Goal: Communication & Community: Answer question/provide support

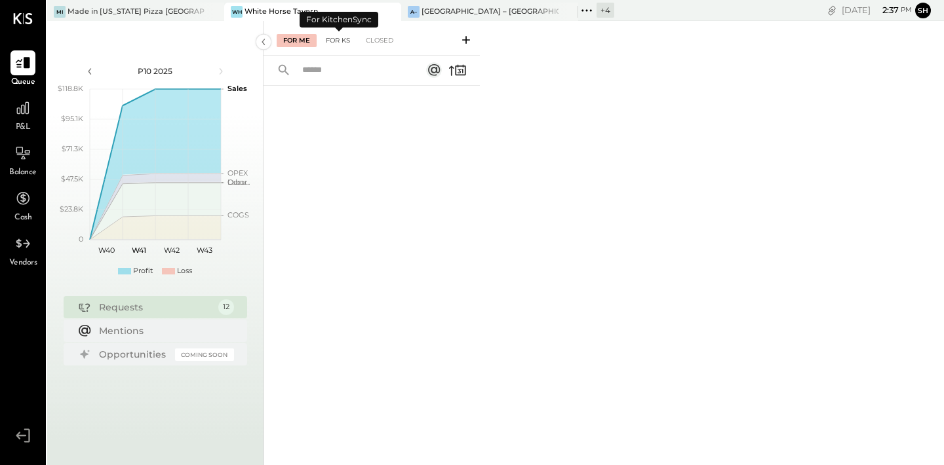
click at [344, 41] on div "For KS" at bounding box center [337, 40] width 37 height 13
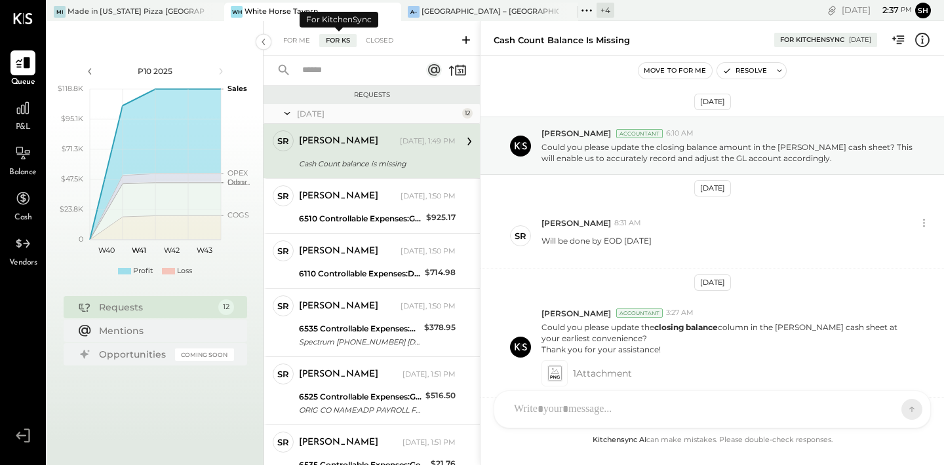
scroll to position [494, 0]
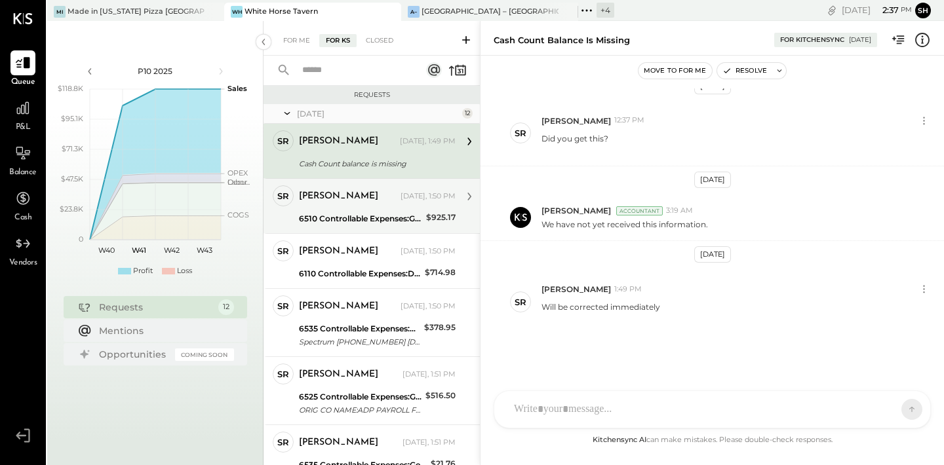
click at [395, 203] on div "[PERSON_NAME] [DATE], 1:50 PM" at bounding box center [377, 197] width 157 height 18
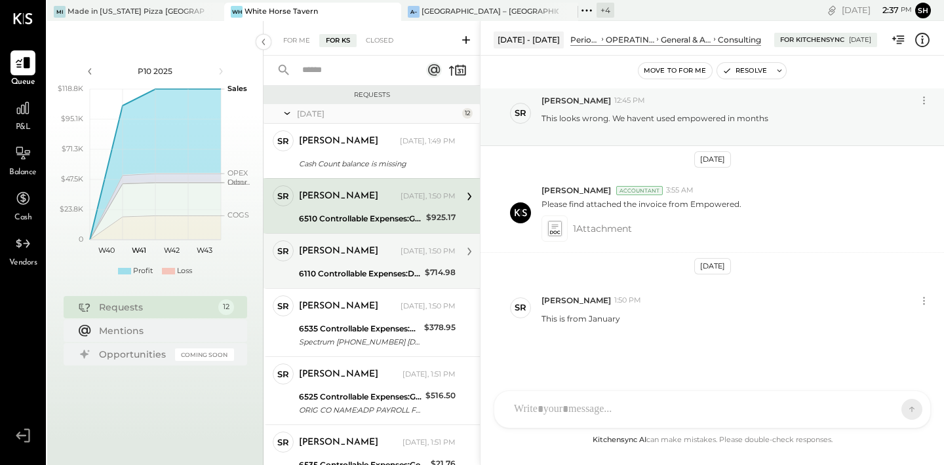
click at [399, 260] on div "[PERSON_NAME] [DATE], 1:50 PM" at bounding box center [377, 252] width 157 height 18
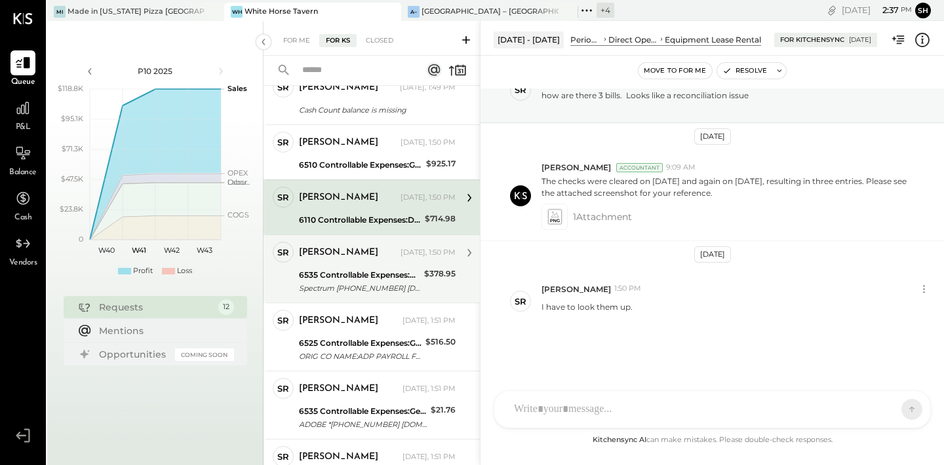
scroll to position [62, 0]
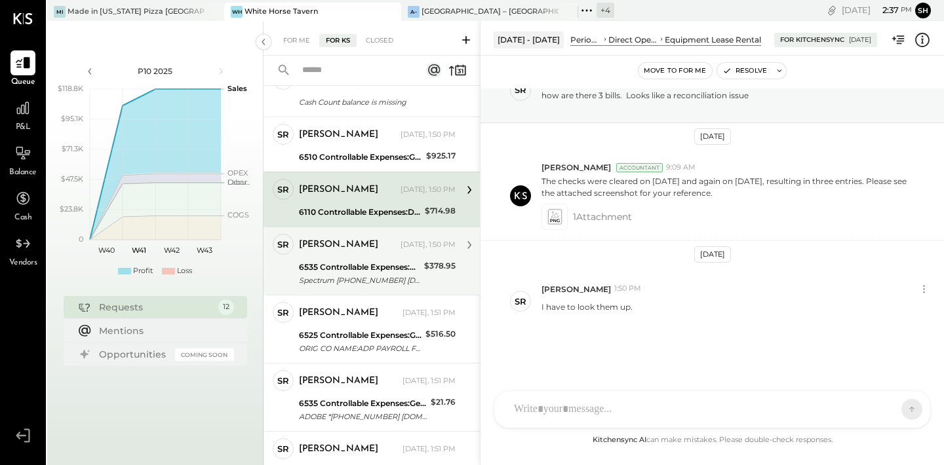
click at [401, 267] on div "6535 Controllable Expenses:General & Administrative Expenses:Computer Supplies,…" at bounding box center [359, 267] width 121 height 13
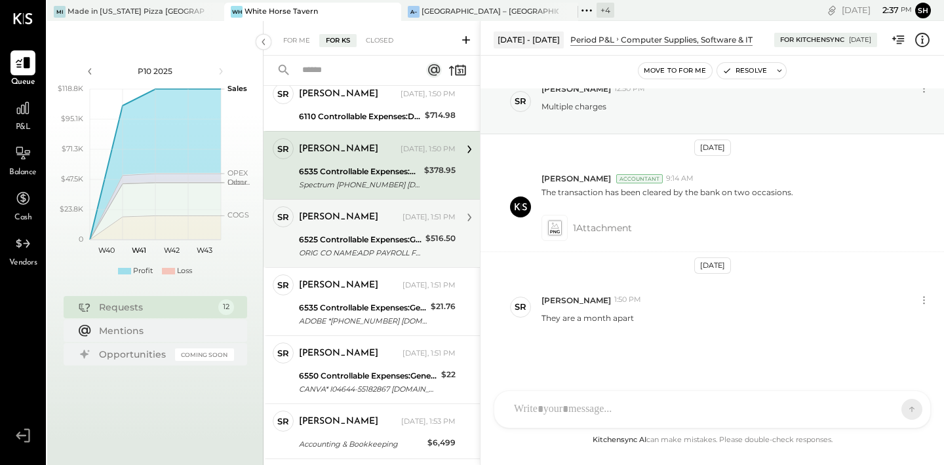
scroll to position [165, 0]
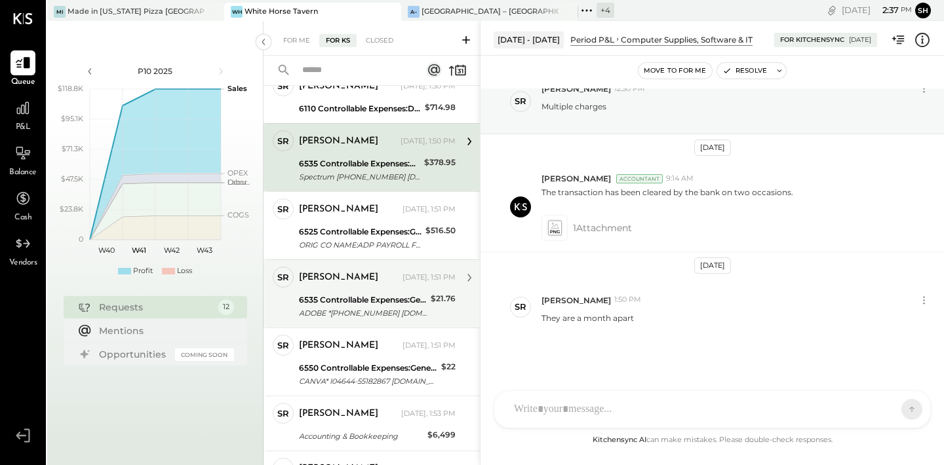
click at [393, 317] on div "ADOBE *[PHONE_NUMBER] [DOMAIN_NAME][URL] CA 09/16" at bounding box center [363, 313] width 128 height 13
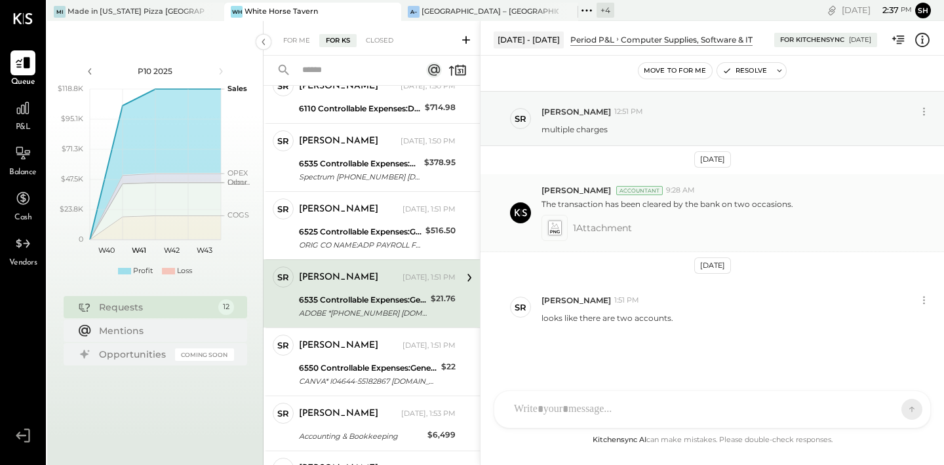
click at [604, 233] on span "1 Attachment" at bounding box center [602, 228] width 59 height 26
click at [556, 227] on icon at bounding box center [554, 228] width 14 height 15
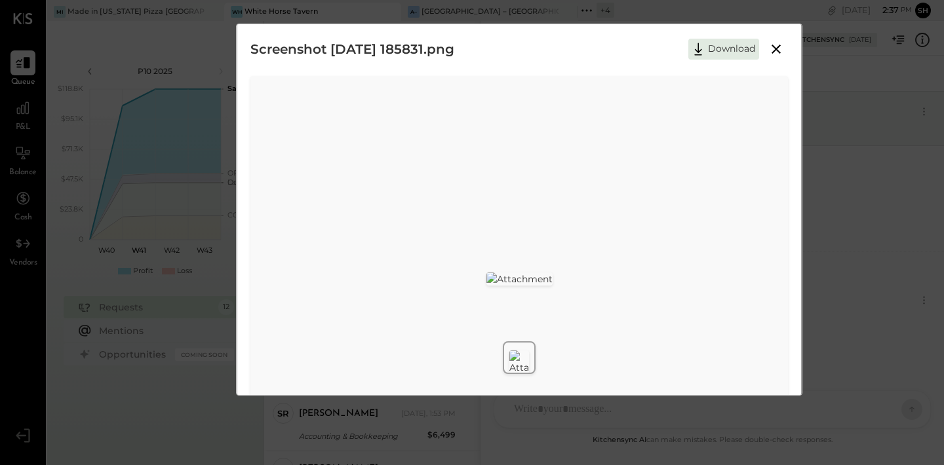
scroll to position [9, 0]
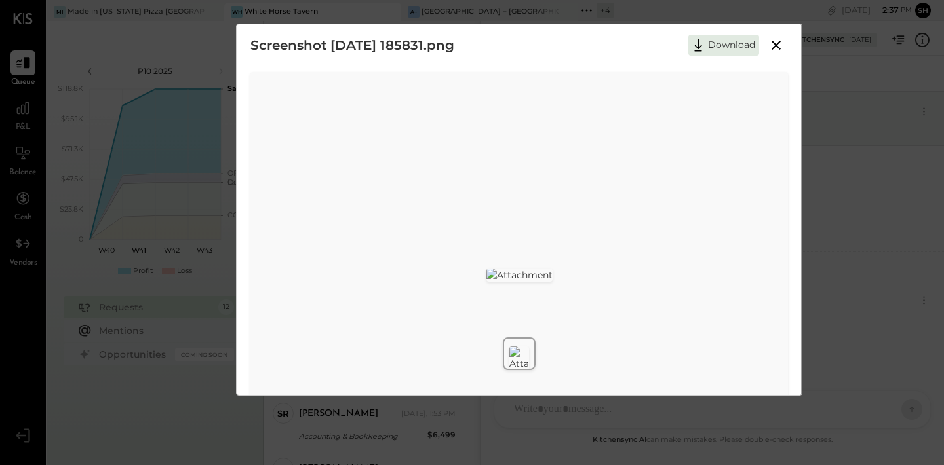
click at [776, 42] on icon at bounding box center [776, 45] width 16 height 16
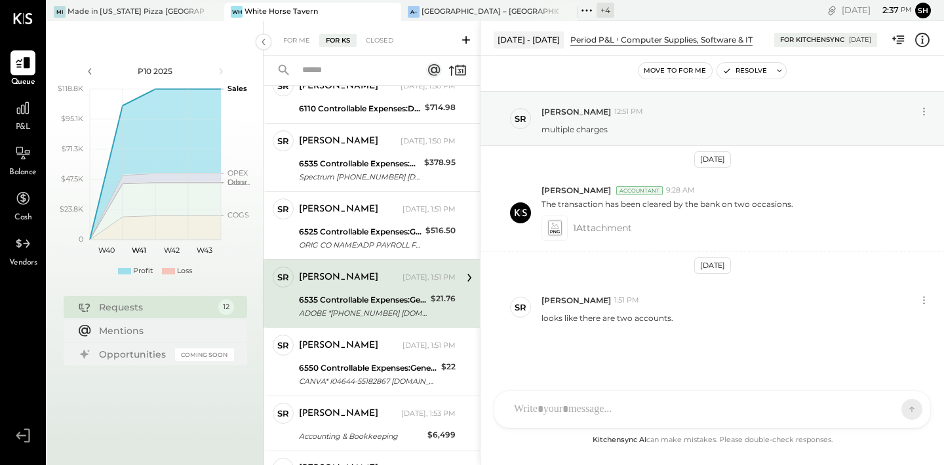
click at [386, 293] on div "6535 Controllable Expenses:General & Administrative Expenses:Computer Supplies,…" at bounding box center [363, 306] width 128 height 29
click at [595, 231] on span "1 Attachment" at bounding box center [602, 228] width 59 height 26
click at [559, 228] on icon at bounding box center [554, 228] width 14 height 15
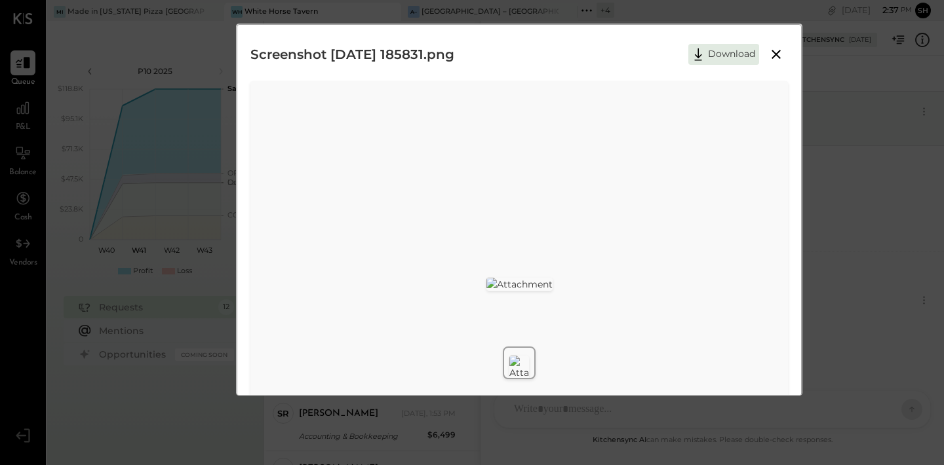
click at [770, 53] on icon at bounding box center [776, 55] width 16 height 16
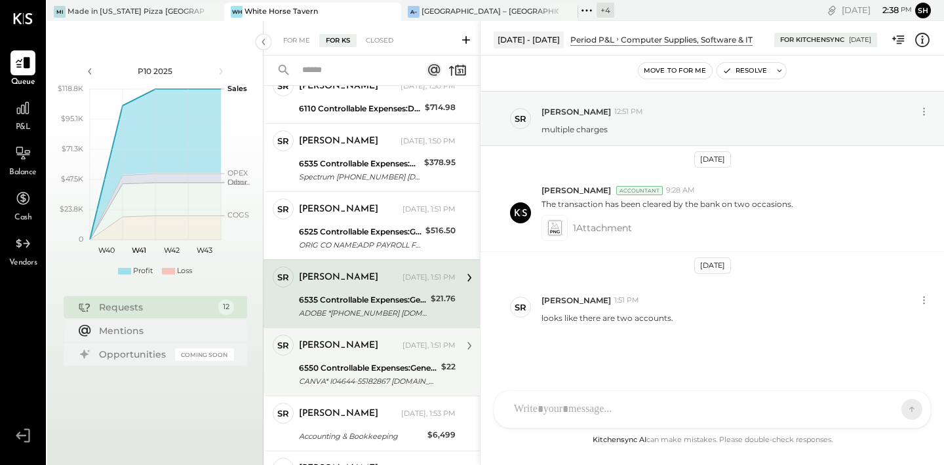
click at [367, 361] on div "6550 Controllable Expenses:General & Administrative Expenses:Dues and Subscript…" at bounding box center [368, 375] width 138 height 29
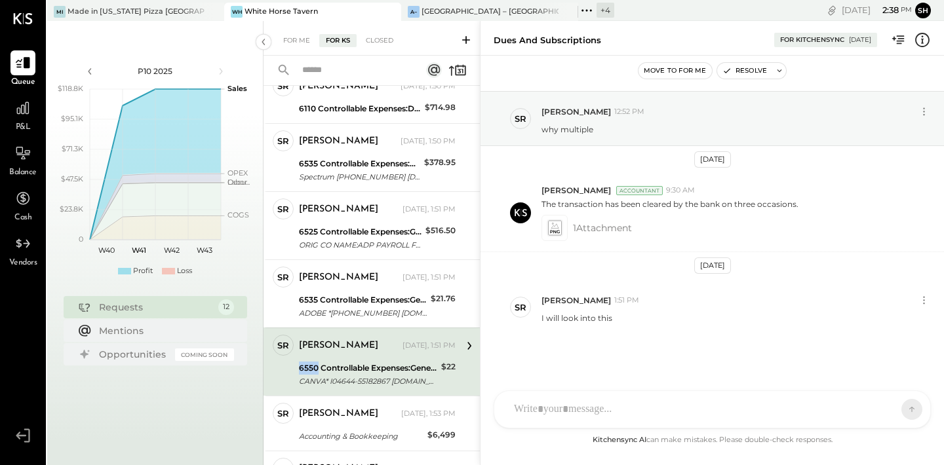
click at [367, 361] on div "6550 Controllable Expenses:General & Administrative Expenses:Dues and Subscript…" at bounding box center [368, 375] width 138 height 29
click at [553, 229] on icon at bounding box center [554, 228] width 14 height 15
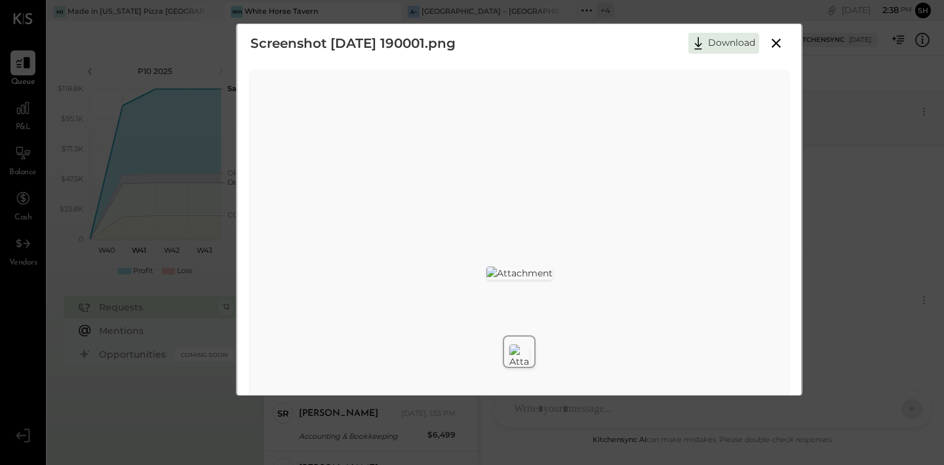
scroll to position [12, 0]
click at [778, 41] on icon at bounding box center [776, 43] width 16 height 16
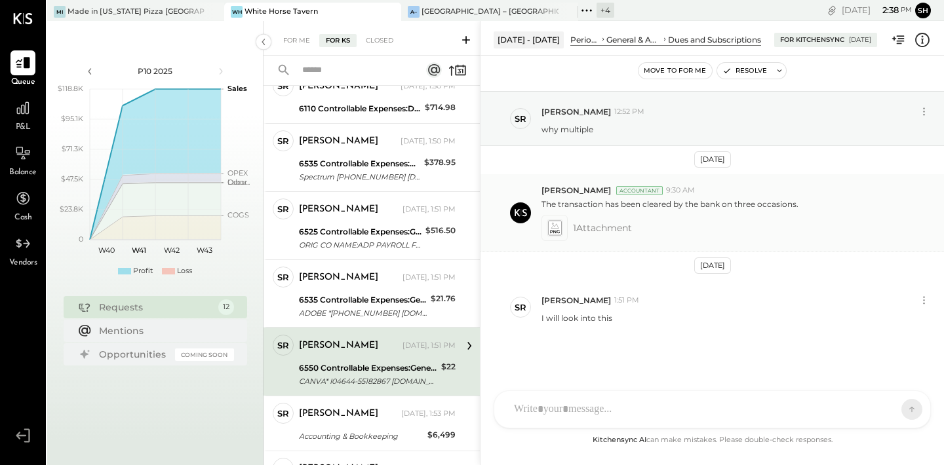
click at [556, 236] on icon at bounding box center [555, 228] width 16 height 18
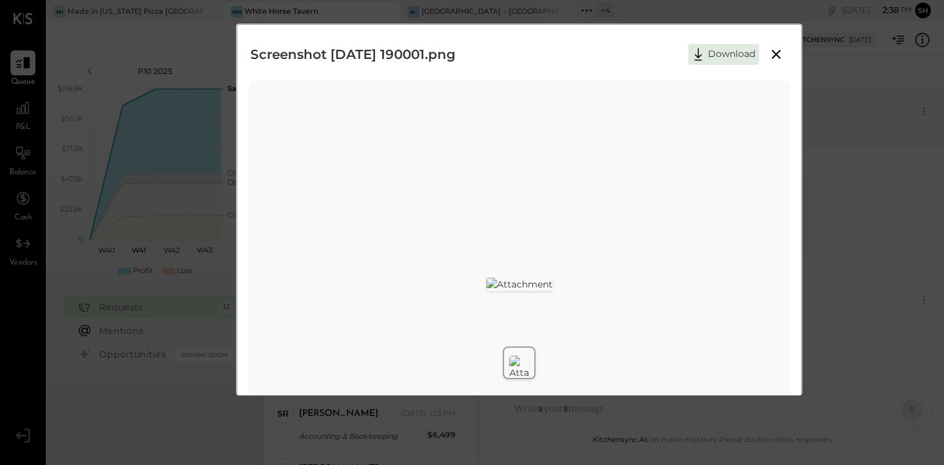
click at [553, 278] on img at bounding box center [519, 284] width 66 height 13
click at [770, 54] on icon at bounding box center [776, 55] width 16 height 16
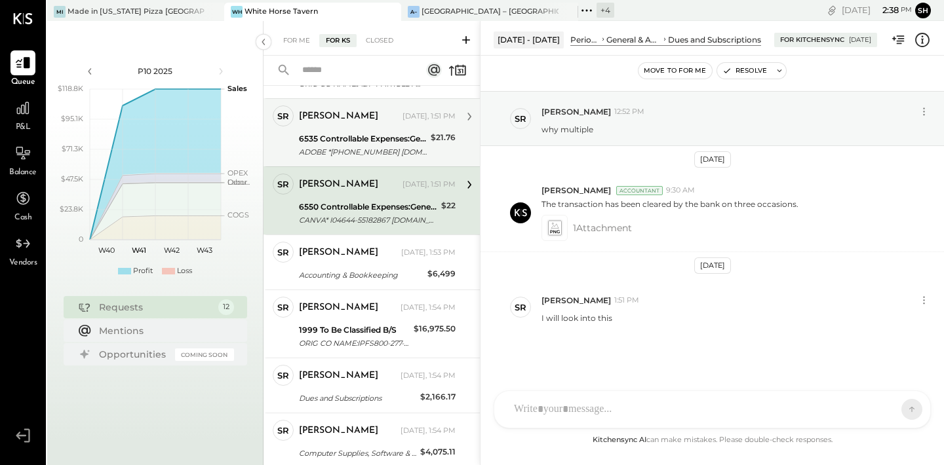
scroll to position [328, 0]
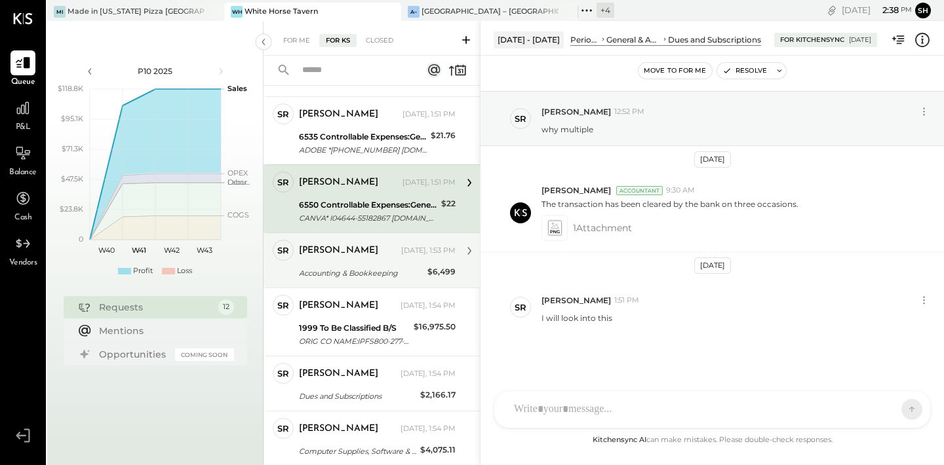
click at [395, 269] on div "Accounting & Bookkeeping" at bounding box center [361, 273] width 125 height 13
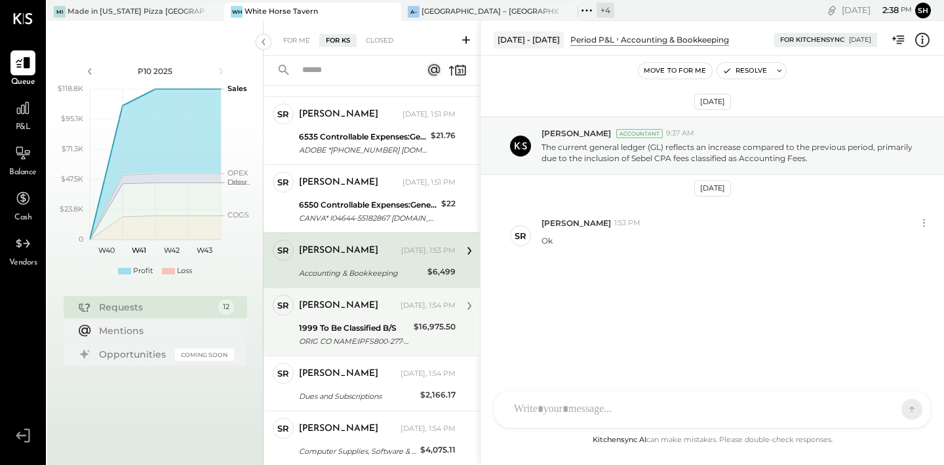
click at [372, 319] on div "[PERSON_NAME] [DATE], 1:54 PM 1999 To Be Classified B/S ORIG CO NAME:IPFS800-27…" at bounding box center [377, 322] width 157 height 54
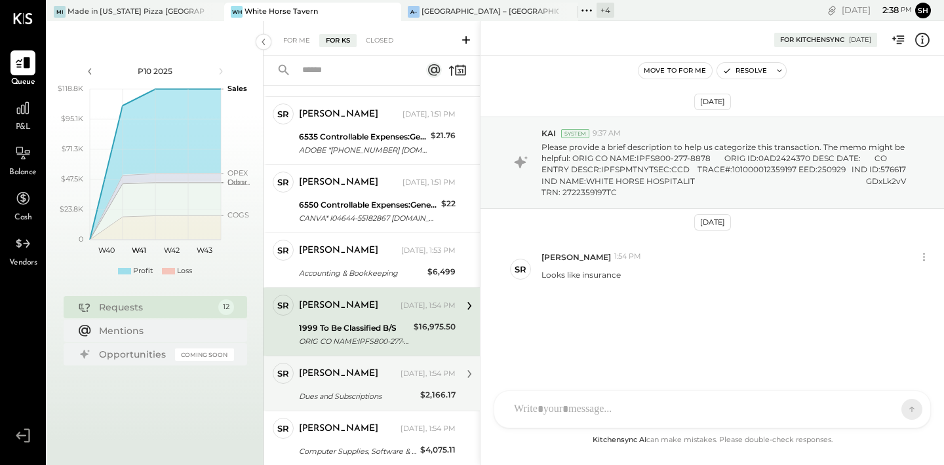
click at [342, 374] on div "[PERSON_NAME]" at bounding box center [338, 374] width 79 height 13
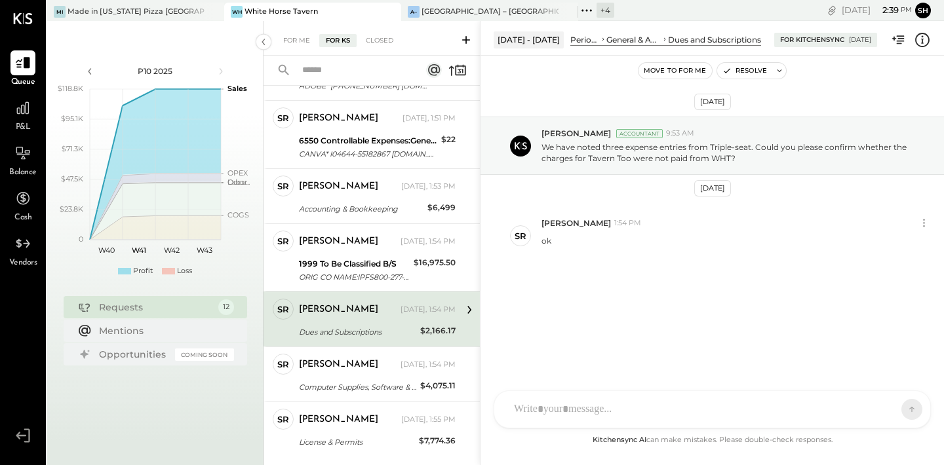
scroll to position [400, 0]
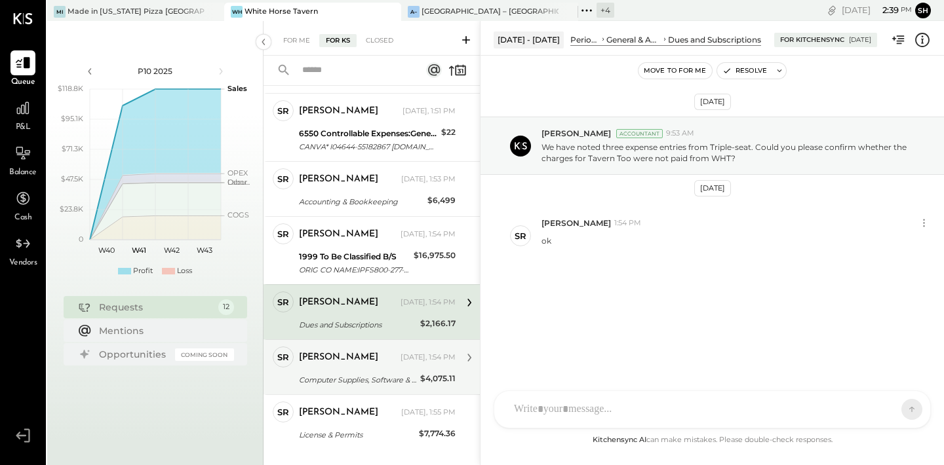
click at [380, 365] on div "[PERSON_NAME] [DATE], 1:54 PM" at bounding box center [377, 358] width 157 height 18
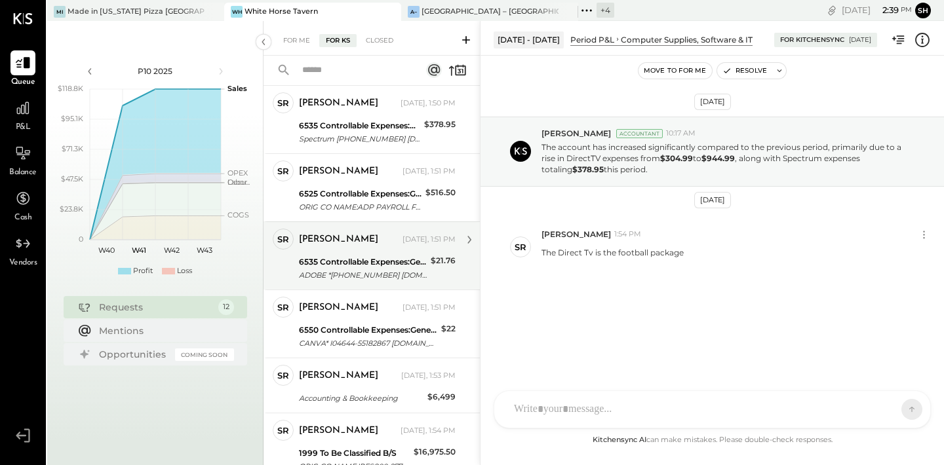
scroll to position [191, 0]
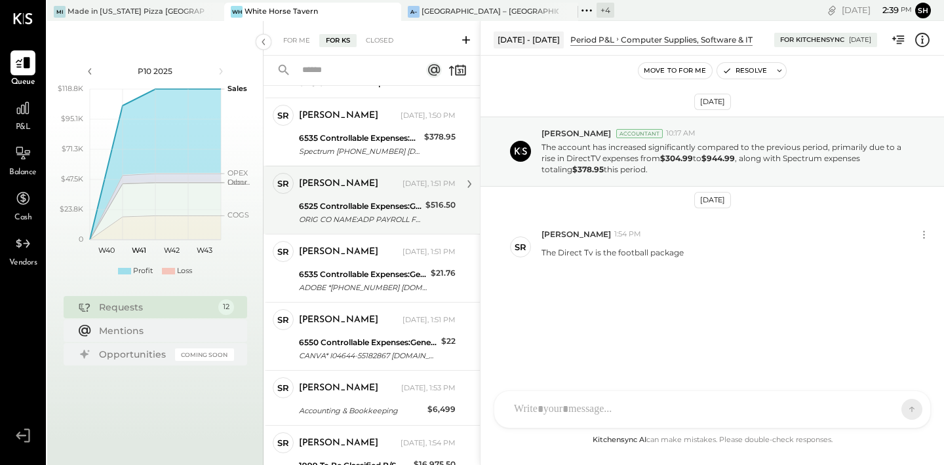
click at [394, 215] on div "ORIG CO NAME:ADP PAYROLL FEES ORIG ID:9659605001 DESC DATE:250905 CO ENTRY DESC…" at bounding box center [360, 219] width 123 height 13
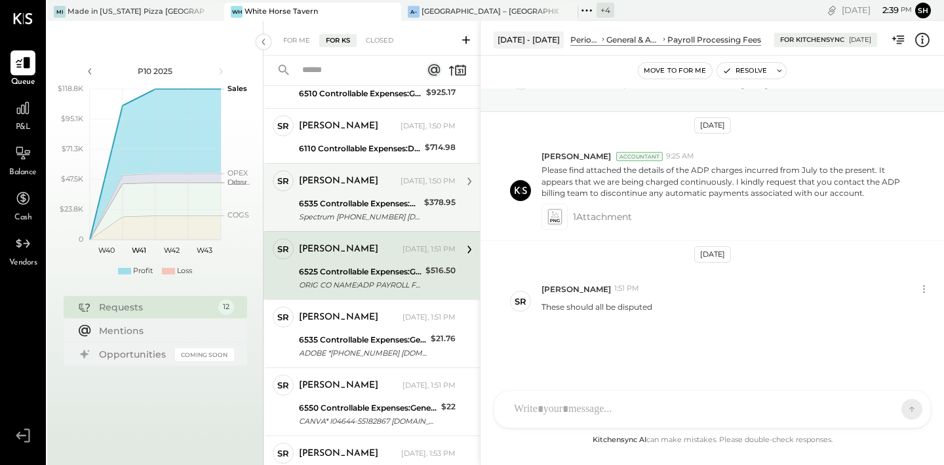
scroll to position [124, 0]
click at [376, 214] on div "Spectrum [PHONE_NUMBER] [DATE]" at bounding box center [359, 218] width 121 height 13
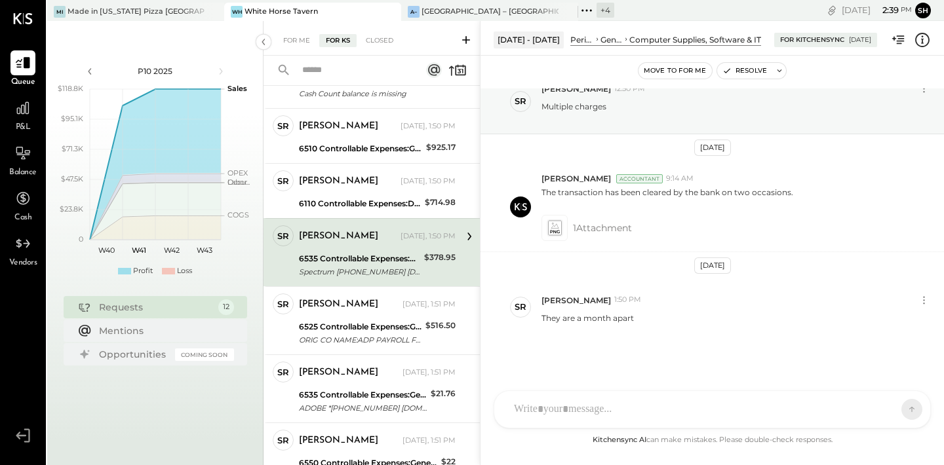
scroll to position [61, 0]
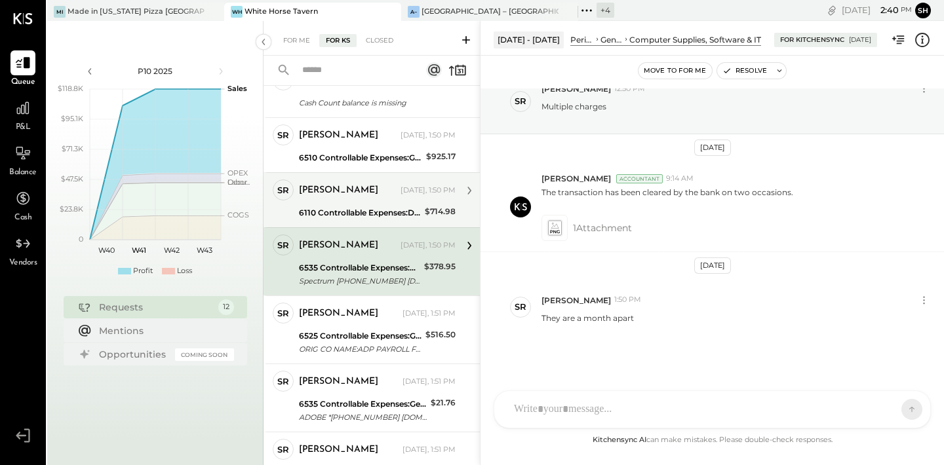
click at [370, 213] on div "6110 Controllable Expenses:Direct Operating Expenses:Equipment Lease Rental" at bounding box center [360, 213] width 122 height 13
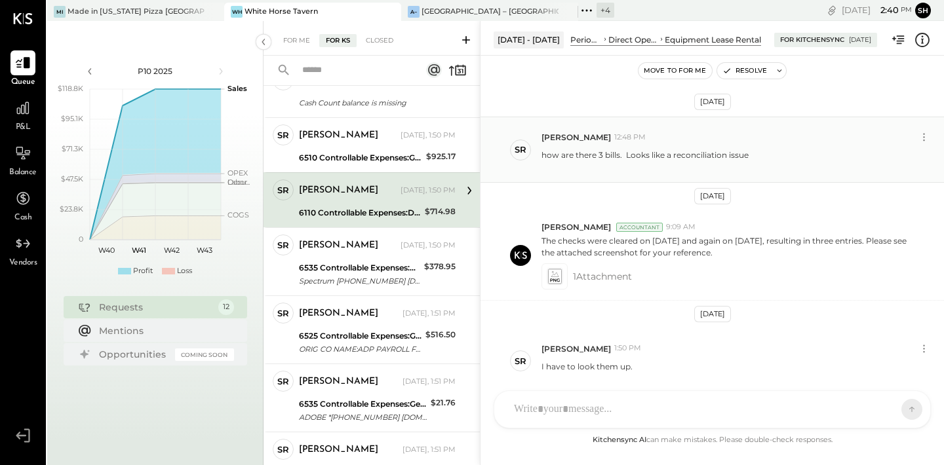
click at [557, 154] on p "how are there 3 bills. Looks like a reconciliation issue" at bounding box center [645, 160] width 207 height 22
click at [551, 278] on icon at bounding box center [554, 276] width 14 height 15
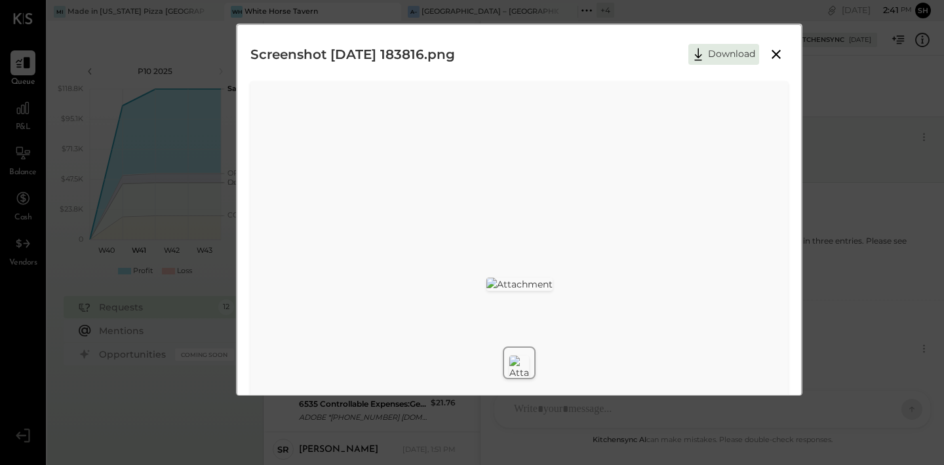
click at [774, 57] on icon at bounding box center [776, 55] width 16 height 16
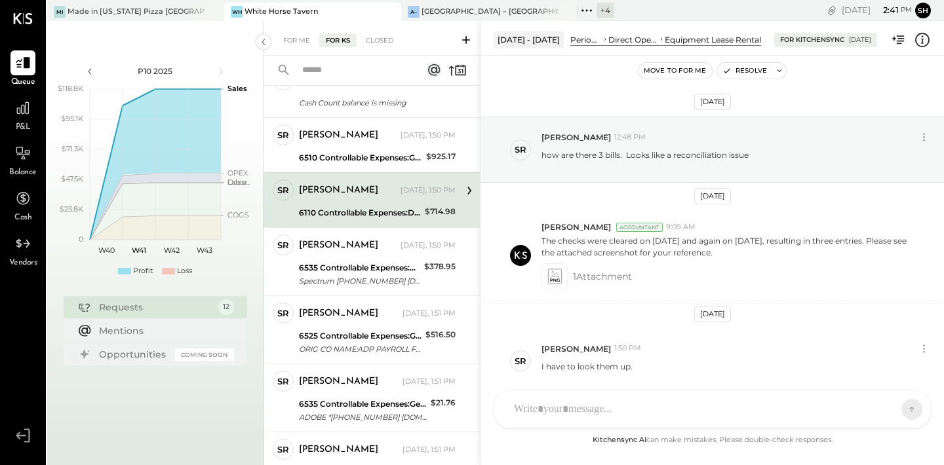
click at [595, 415] on div "SR [PERSON_NAME] RS [PERSON_NAME] [PERSON_NAME] [PERSON_NAME] [PERSON_NAME] UM …" at bounding box center [712, 410] width 437 height 38
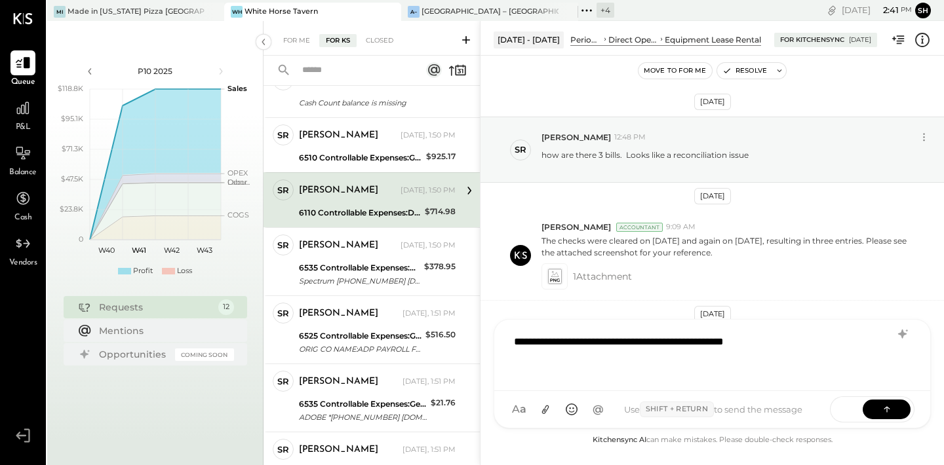
click at [787, 344] on div "**********" at bounding box center [712, 354] width 410 height 52
click at [884, 415] on icon at bounding box center [886, 409] width 13 height 13
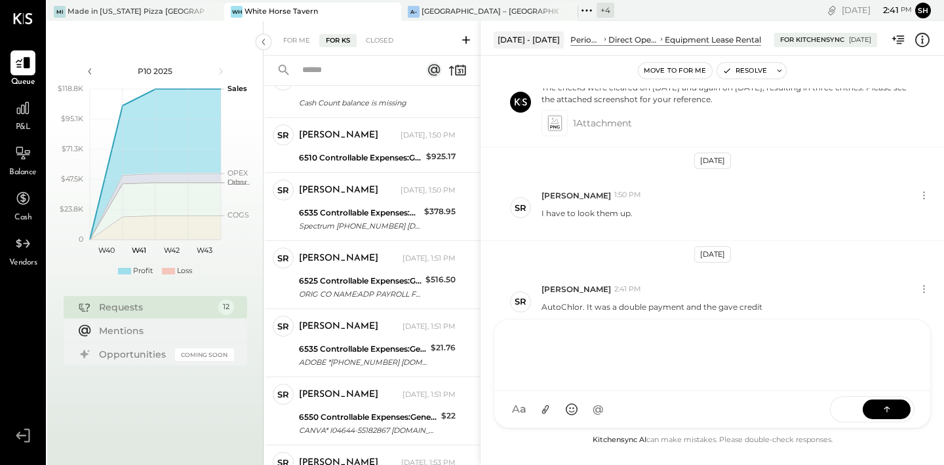
scroll to position [424, 0]
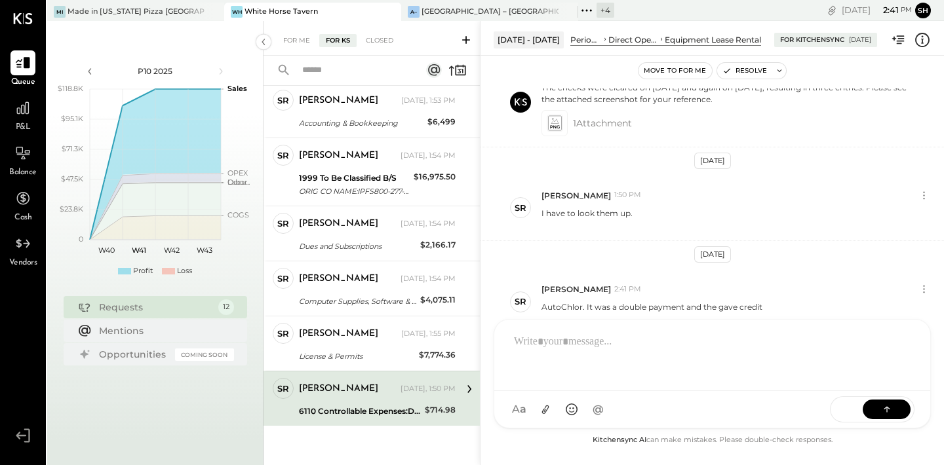
click at [142, 22] on div "P10 2025 polygon, polyline { transition: fill-opacity 0.1s, stroke-opacity 0.1s…" at bounding box center [155, 253] width 216 height 465
click at [151, 16] on div "Made in [US_STATE] Pizza [GEOGRAPHIC_DATA]" at bounding box center [136, 12] width 137 height 10
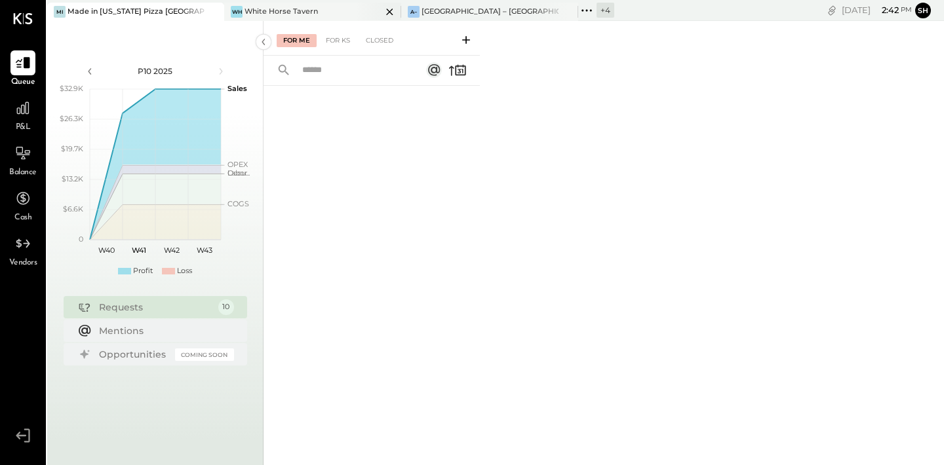
click at [255, 16] on div "White Horse Tavern" at bounding box center [281, 12] width 73 height 10
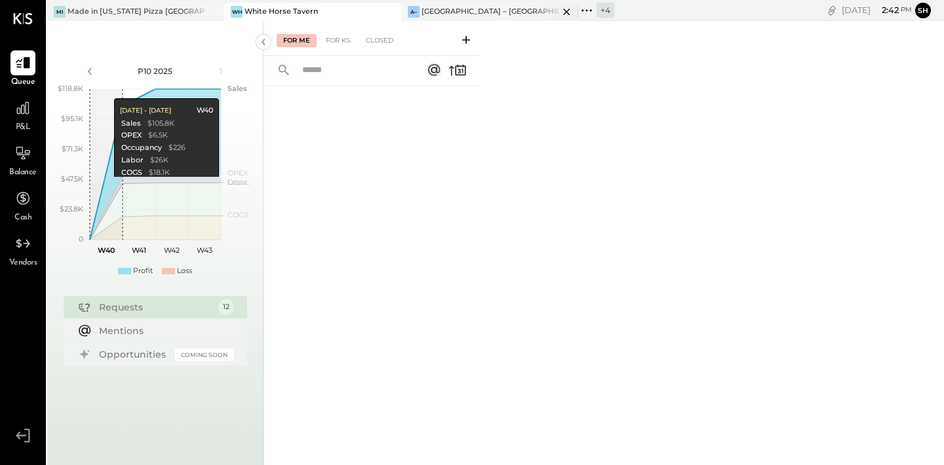
click at [448, 7] on div "[GEOGRAPHIC_DATA] – [GEOGRAPHIC_DATA]" at bounding box center [490, 12] width 137 height 10
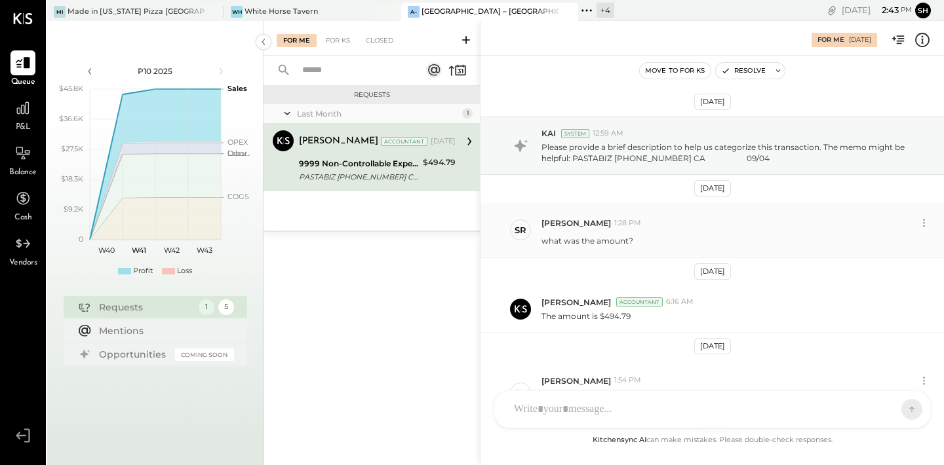
scroll to position [264, 0]
